Goal: Find specific page/section: Find specific page/section

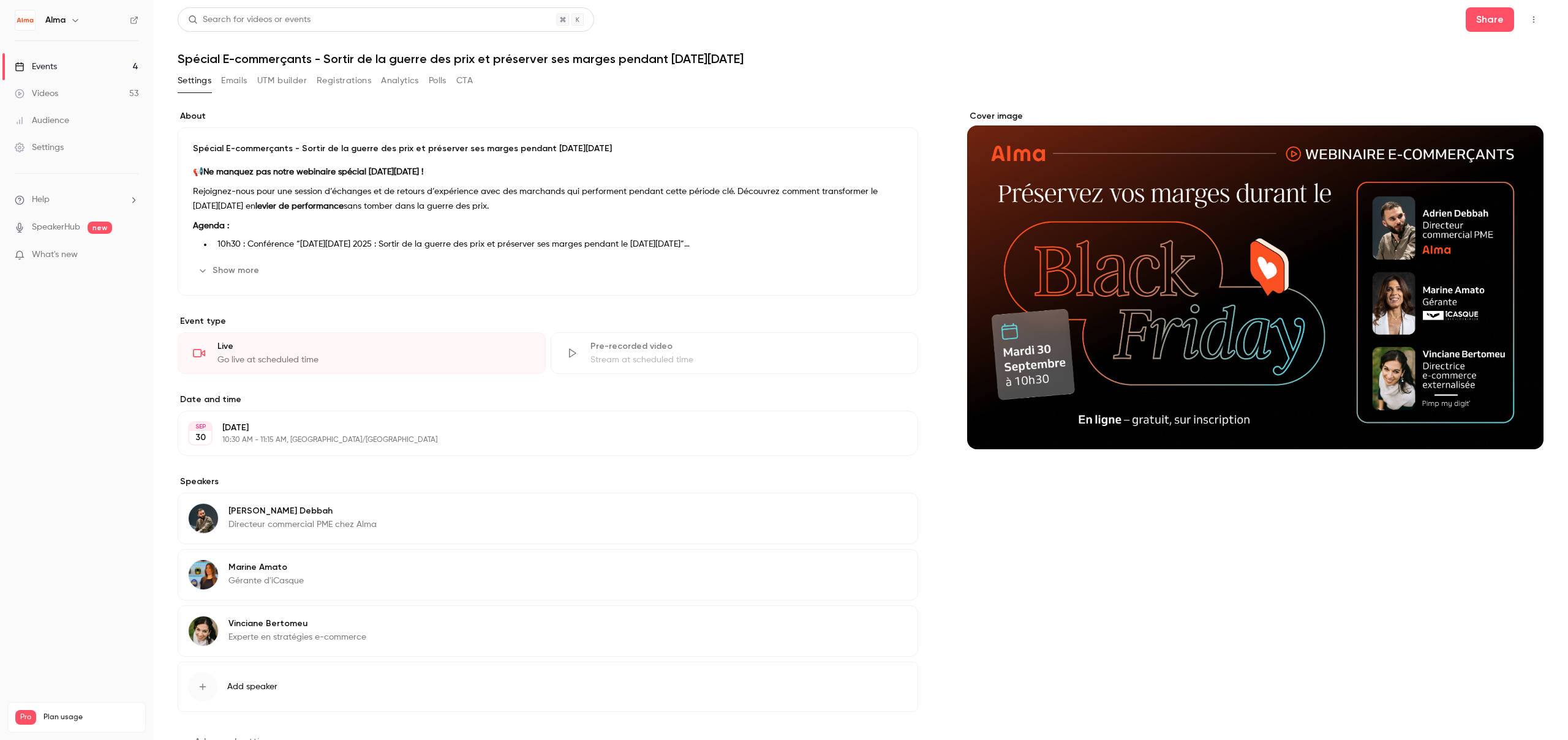
click at [227, 88] on button "Emails" at bounding box center [234, 81] width 26 height 20
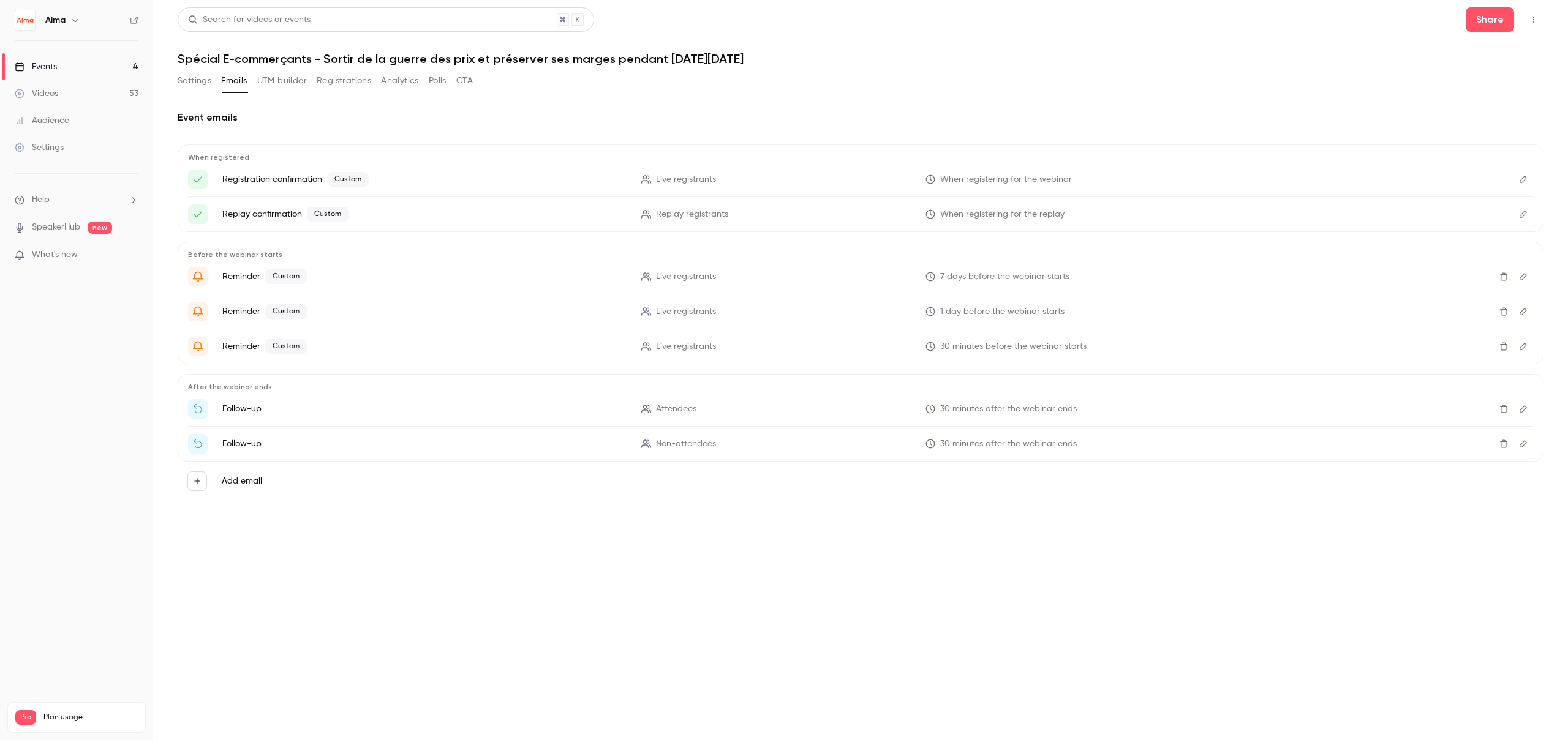
click at [348, 84] on button "Registrations" at bounding box center [344, 81] width 55 height 20
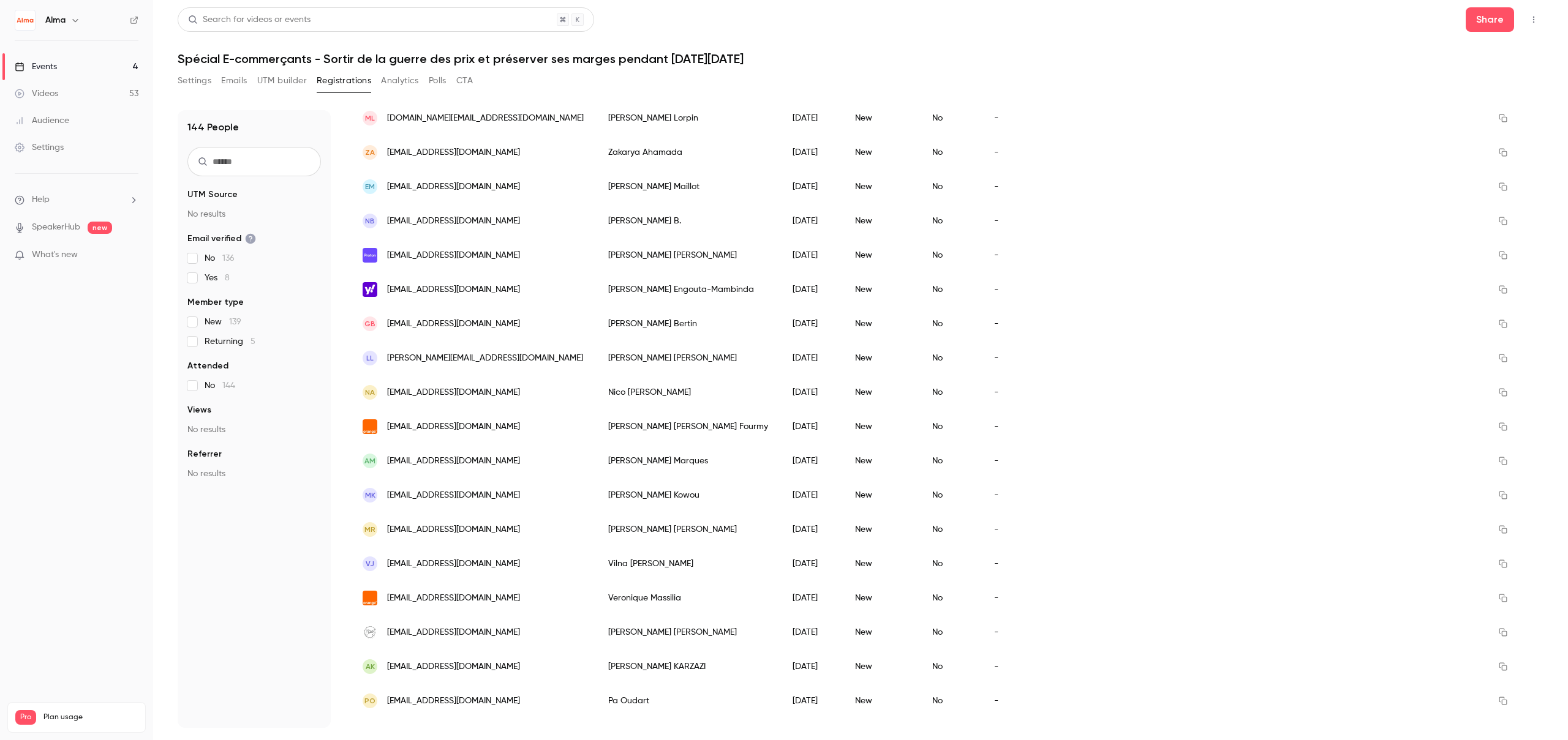
scroll to position [426, 0]
